Goal: Task Accomplishment & Management: Manage account settings

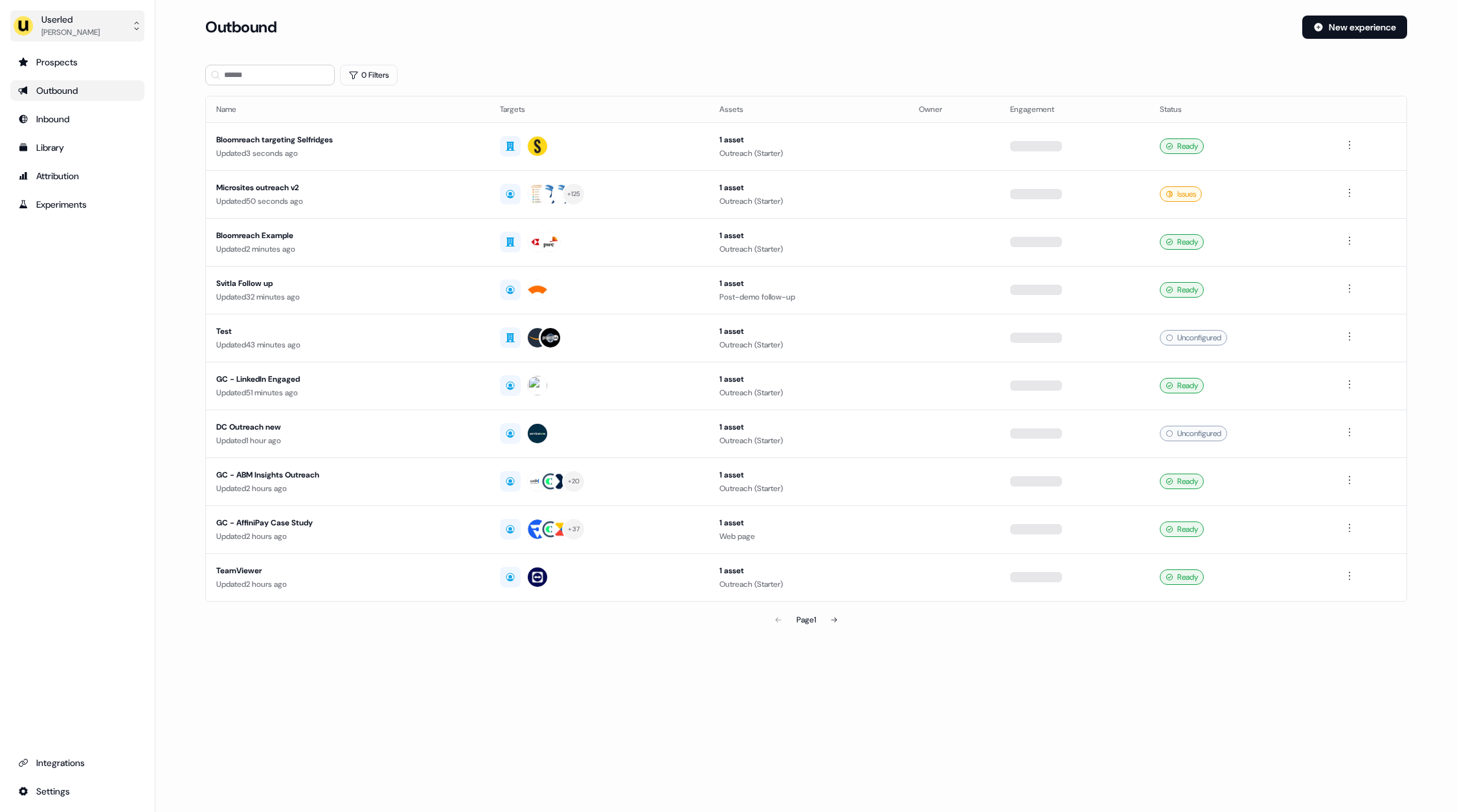
click at [77, 36] on div "Oliver Grogan" at bounding box center [70, 32] width 58 height 13
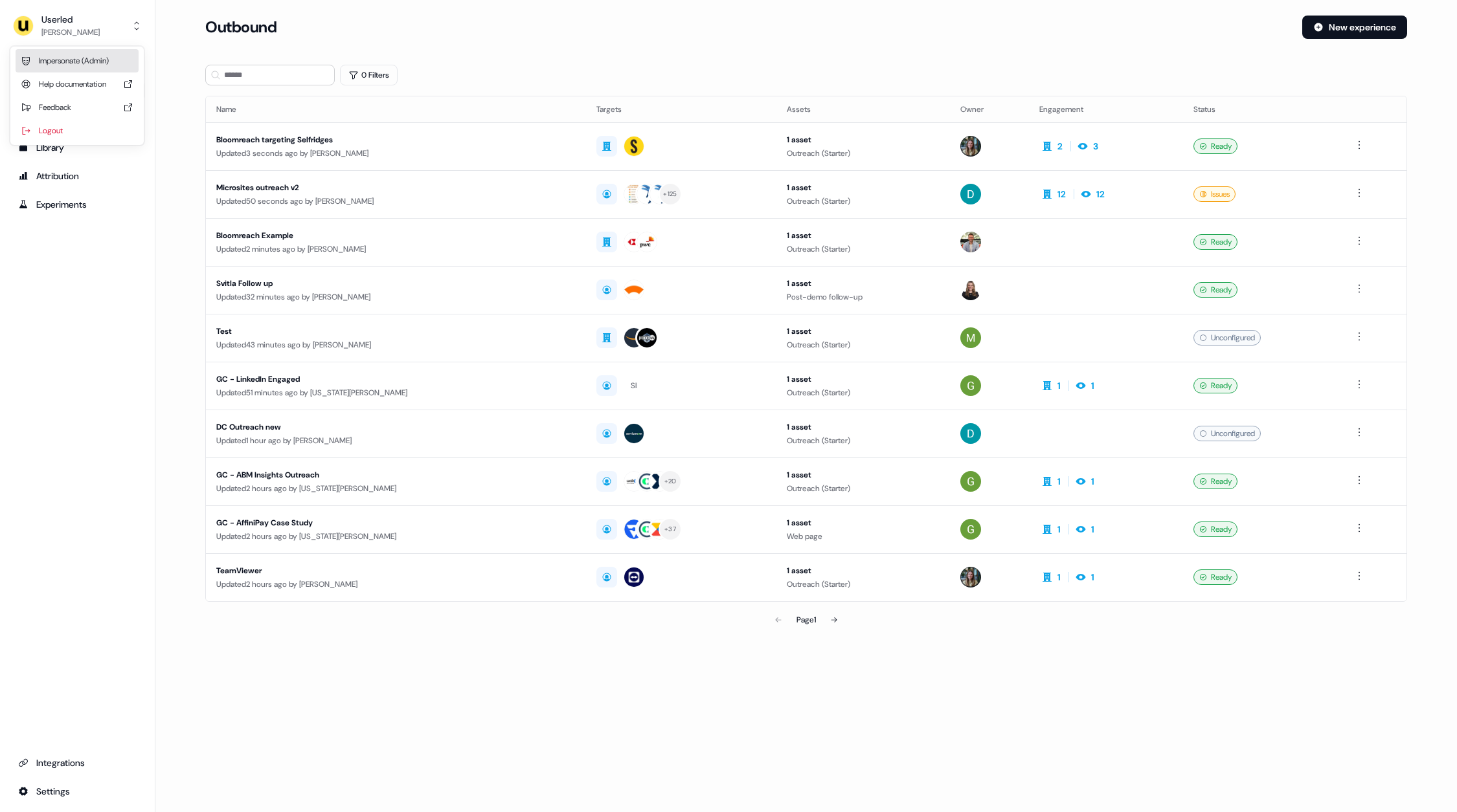
click at [98, 64] on div "Impersonate (Admin)" at bounding box center [77, 60] width 123 height 23
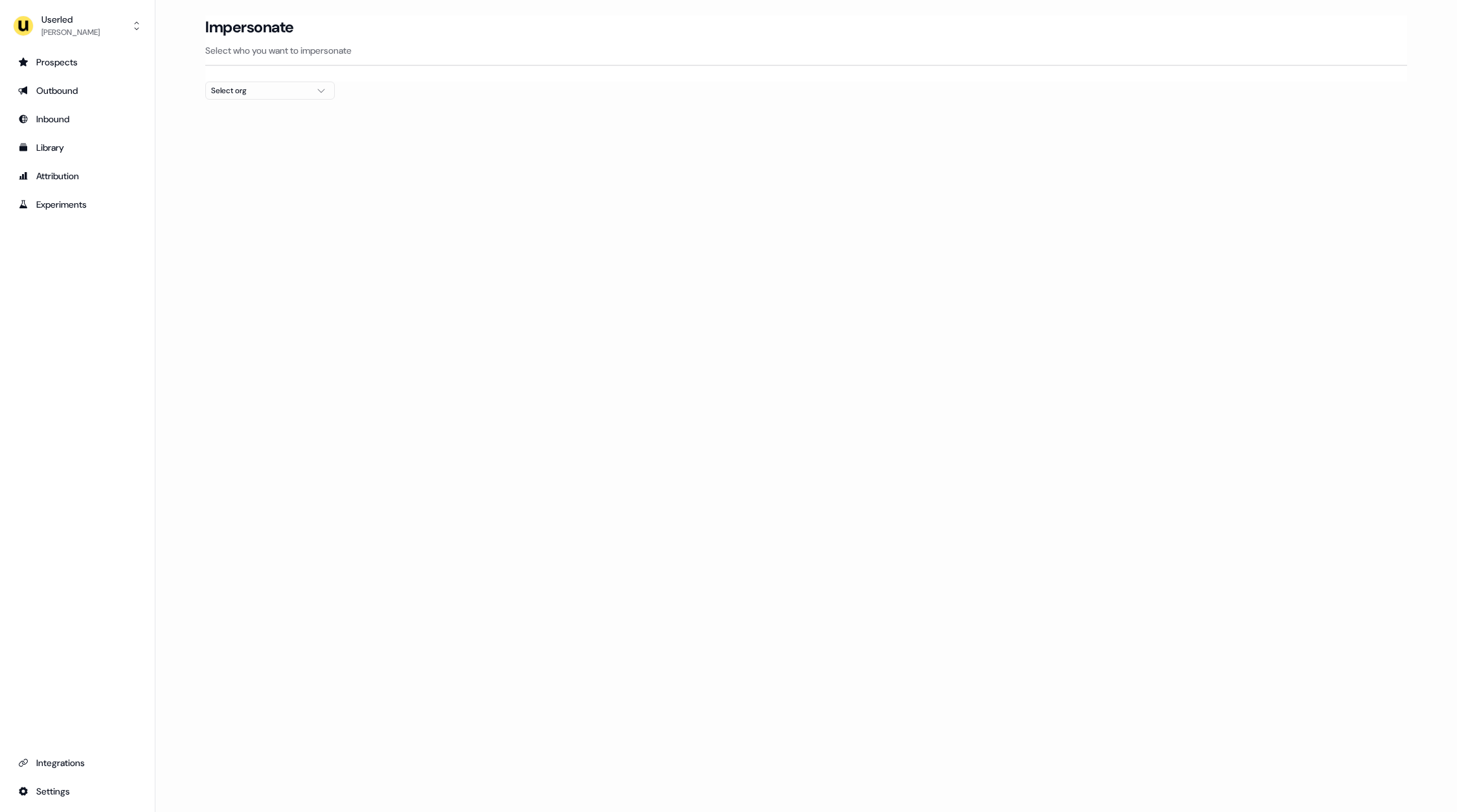
click at [232, 82] on button "Select org" at bounding box center [270, 91] width 129 height 18
type input "******"
click at [239, 135] on div "AffiniPay" at bounding box center [270, 138] width 128 height 21
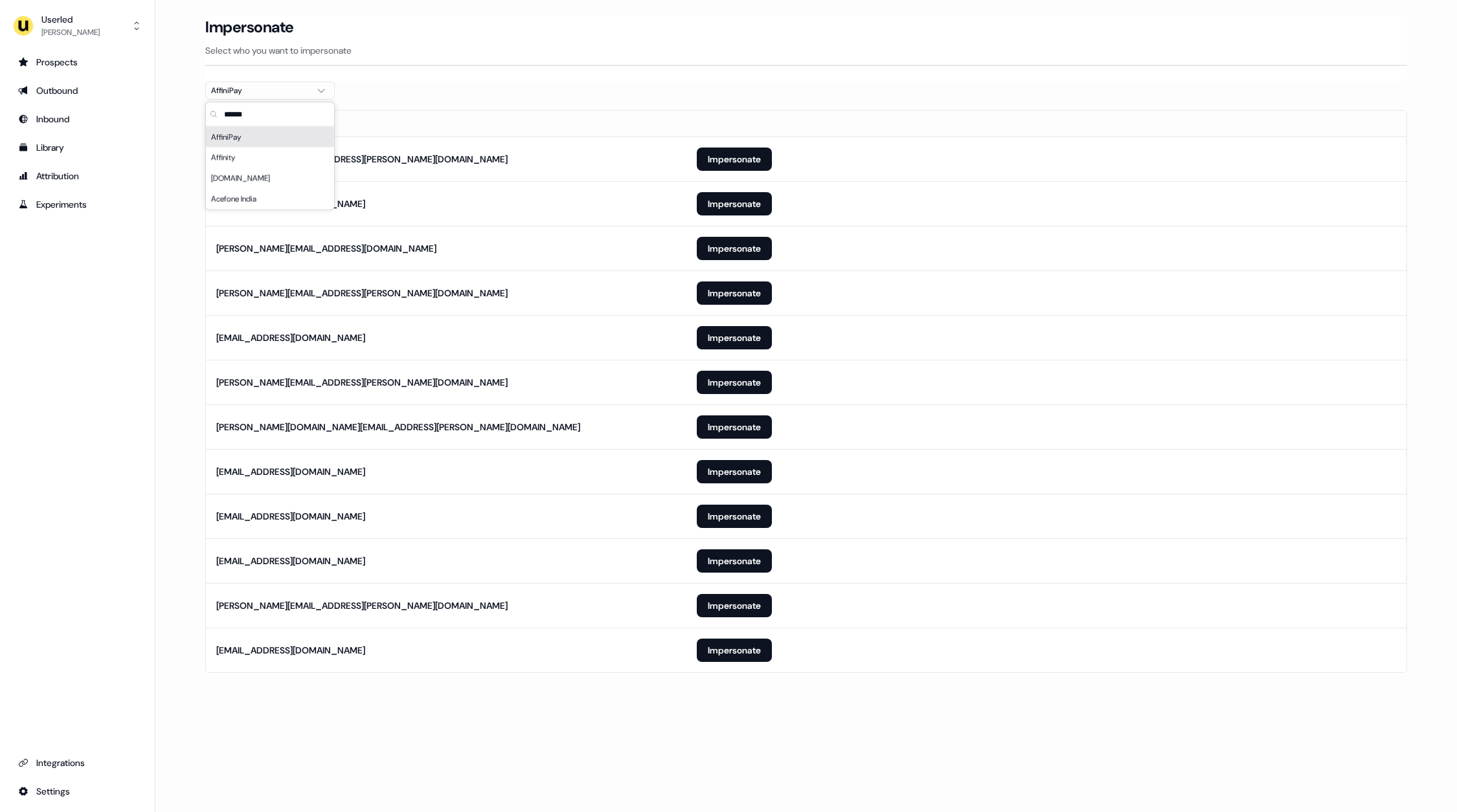
click at [645, 113] on th "Email" at bounding box center [446, 124] width 480 height 26
click at [723, 156] on button "Impersonate" at bounding box center [734, 159] width 75 height 23
